Goal: Obtain resource: Obtain resource

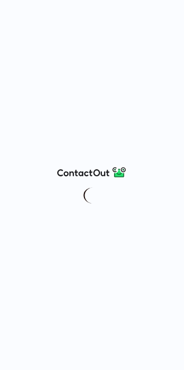
click at [132, 101] on div at bounding box center [92, 185] width 184 height 370
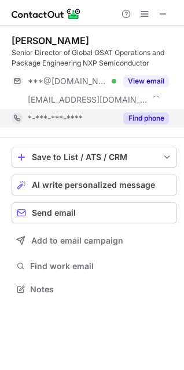
scroll to position [281, 184]
click at [139, 118] on button "Find phone" at bounding box center [146, 118] width 46 height 12
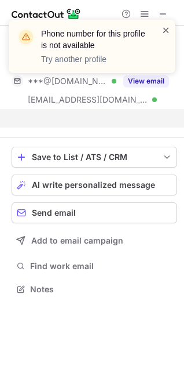
scroll to position [6, 6]
click at [165, 27] on span at bounding box center [166, 30] width 9 height 12
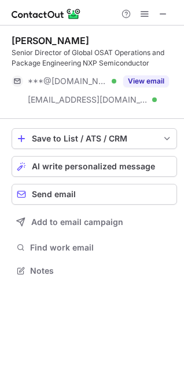
click at [162, 13] on span at bounding box center [163, 13] width 9 height 9
